Goal: Book appointment/travel/reservation

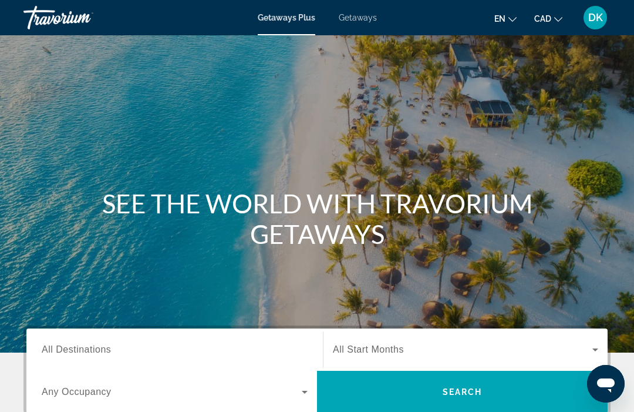
click at [364, 18] on span "Getaways" at bounding box center [358, 17] width 38 height 9
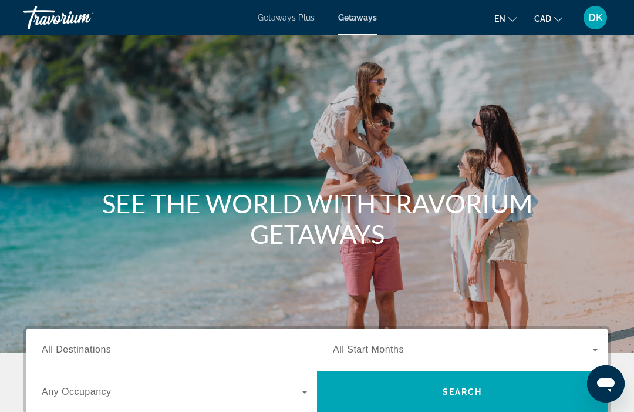
click at [60, 343] on input "Destination All Destinations" at bounding box center [175, 350] width 266 height 14
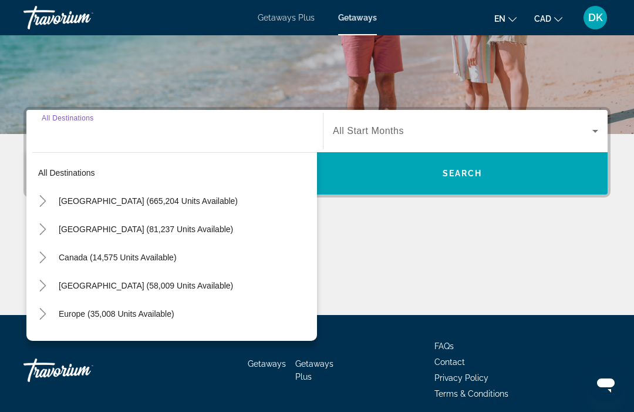
scroll to position [265, 0]
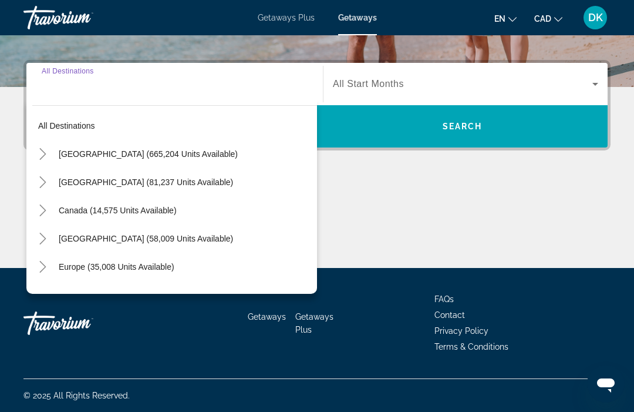
click at [38, 268] on icon "Toggle Europe (35,008 units available)" at bounding box center [43, 267] width 12 height 12
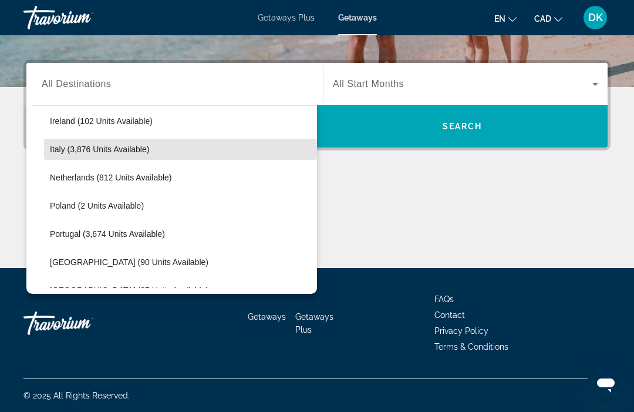
scroll to position [457, 0]
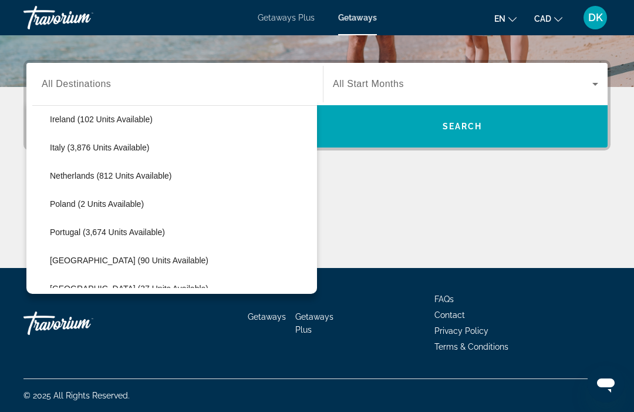
click at [80, 236] on span "Portugal (3,674 units available)" at bounding box center [107, 231] width 115 height 9
type input "**********"
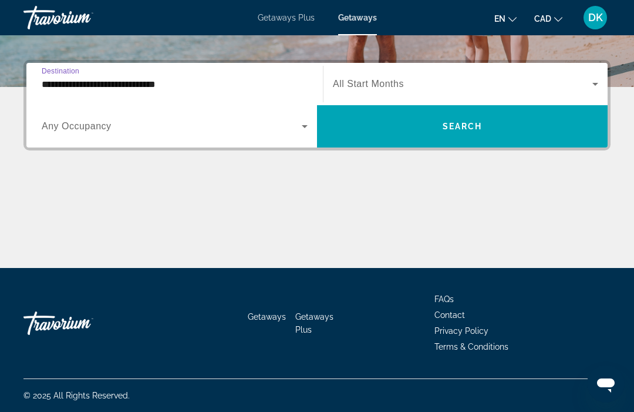
click at [296, 128] on span "Search widget" at bounding box center [172, 126] width 260 height 14
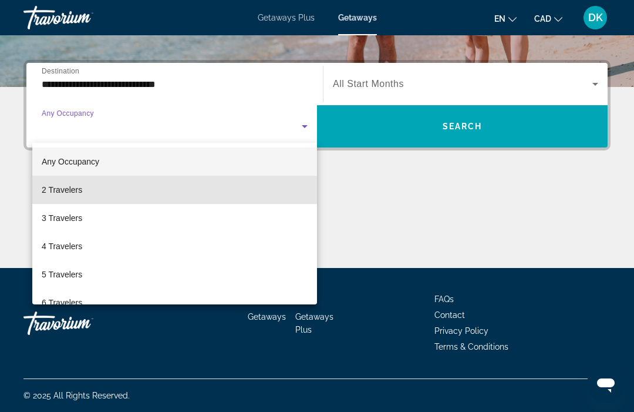
click at [85, 193] on mat-option "2 Travelers" at bounding box center [174, 190] width 285 height 28
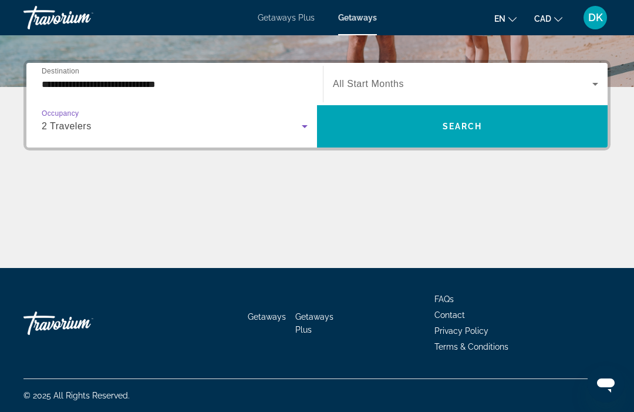
click at [405, 85] on span "Search widget" at bounding box center [463, 84] width 260 height 14
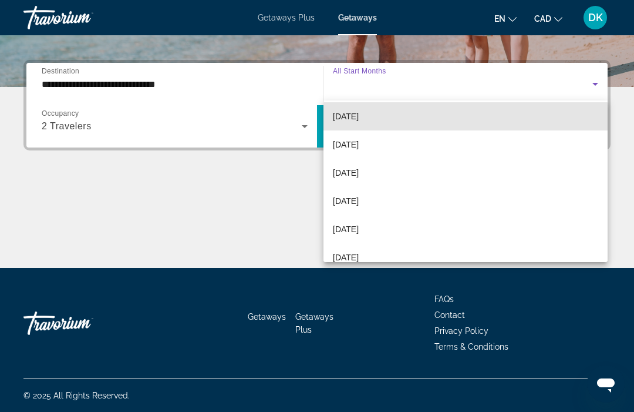
scroll to position [201, 0]
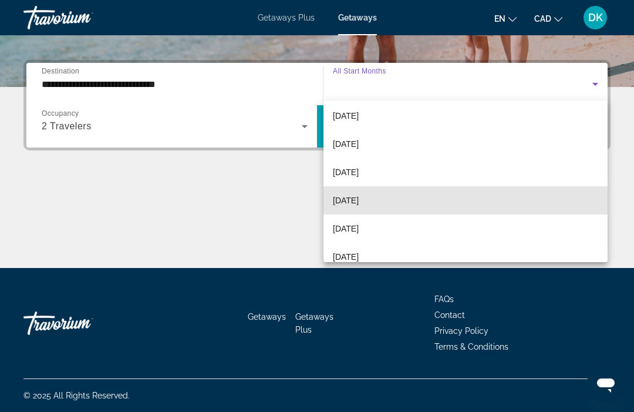
click at [359, 203] on span "[DATE]" at bounding box center [346, 200] width 26 height 14
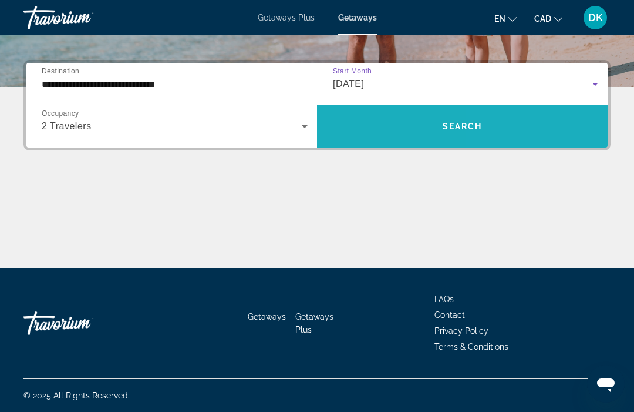
click at [506, 127] on span "Search widget" at bounding box center [462, 126] width 291 height 28
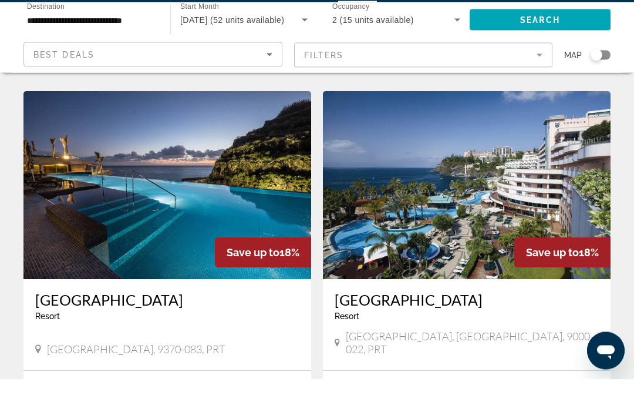
scroll to position [499, 0]
